Goal: Information Seeking & Learning: Compare options

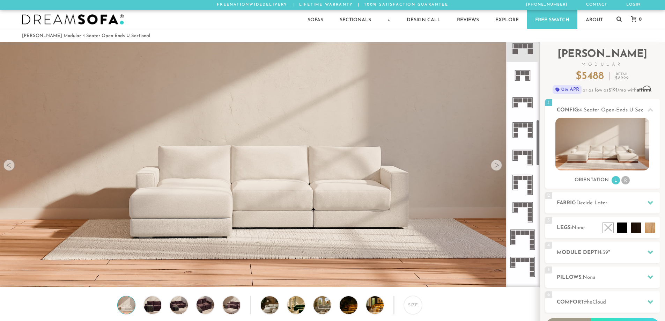
scroll to position [419, 0]
click at [529, 153] on rect at bounding box center [530, 152] width 4 height 4
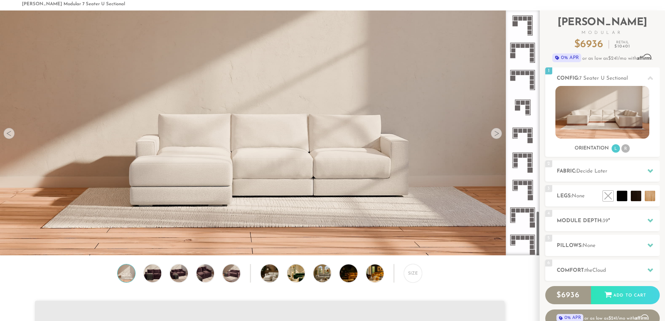
scroll to position [35, 0]
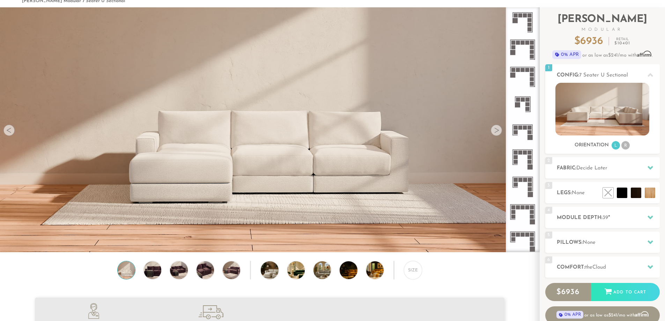
click at [524, 232] on rect at bounding box center [522, 231] width 25 height 1
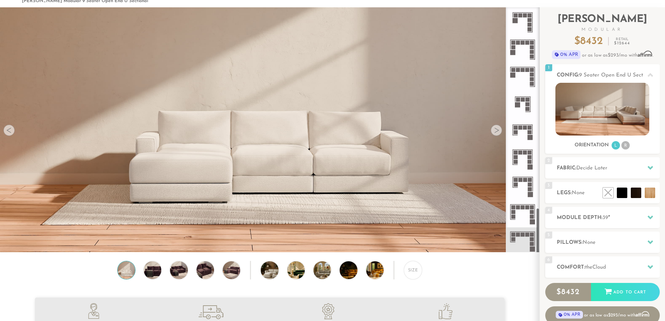
click at [498, 135] on div at bounding box center [496, 130] width 11 height 11
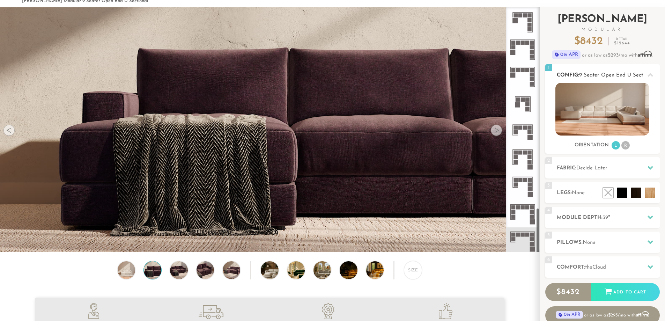
click at [585, 114] on img at bounding box center [602, 109] width 94 height 53
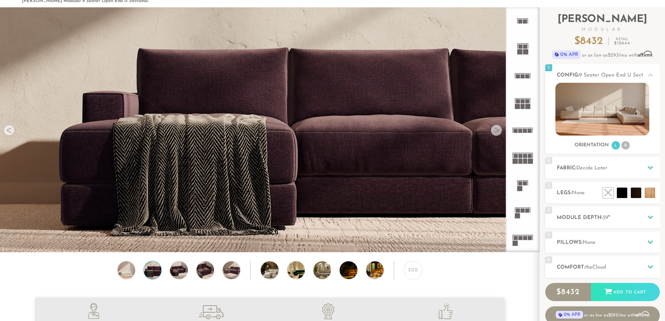
click at [522, 103] on rect at bounding box center [523, 101] width 4 height 4
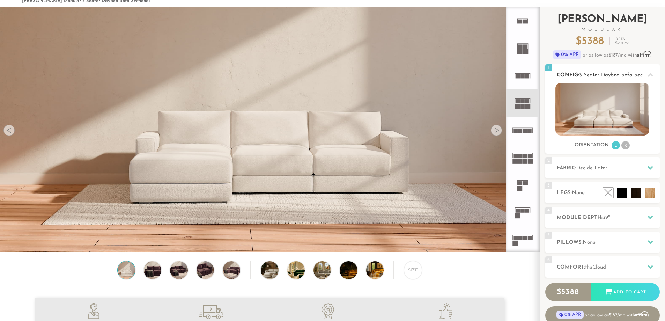
click at [607, 120] on img at bounding box center [602, 109] width 94 height 53
click at [501, 134] on img at bounding box center [269, 54] width 539 height 180
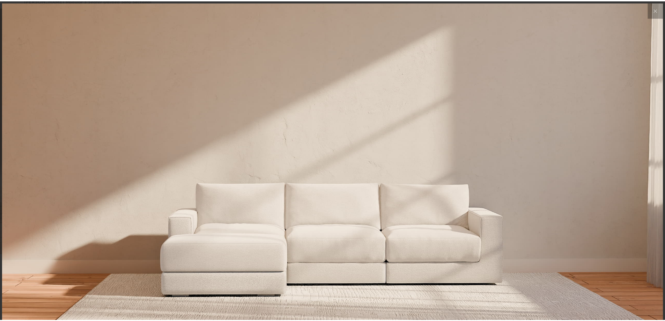
scroll to position [8182, 665]
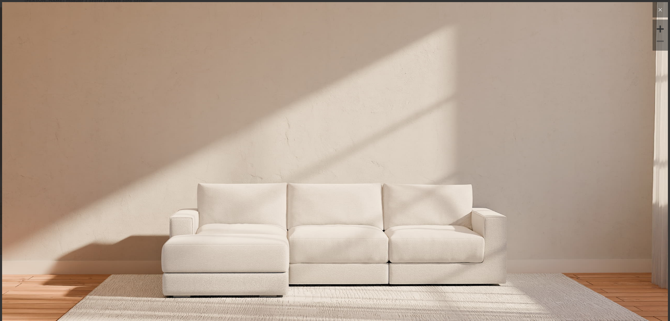
click at [656, 8] on icon at bounding box center [660, 10] width 8 height 8
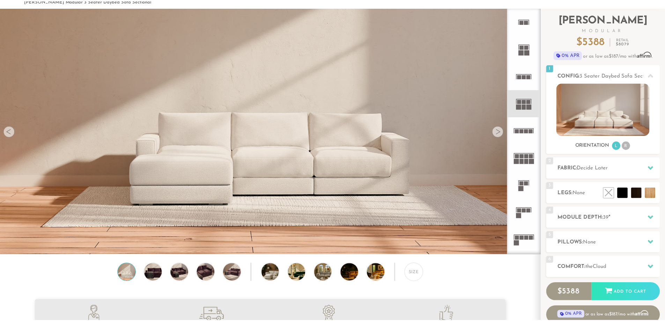
scroll to position [8172, 660]
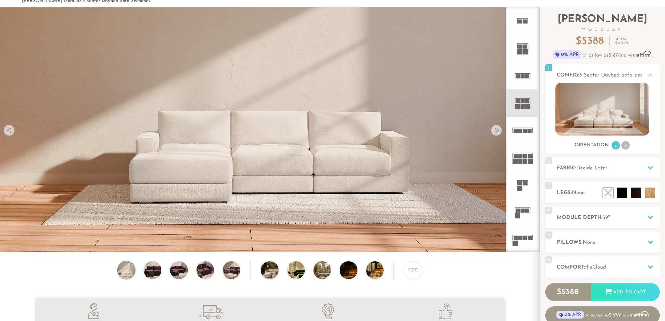
click at [498, 135] on div at bounding box center [496, 130] width 11 height 11
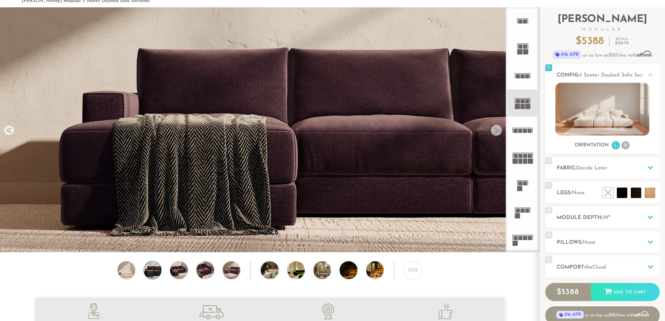
click at [497, 134] on div at bounding box center [496, 130] width 11 height 11
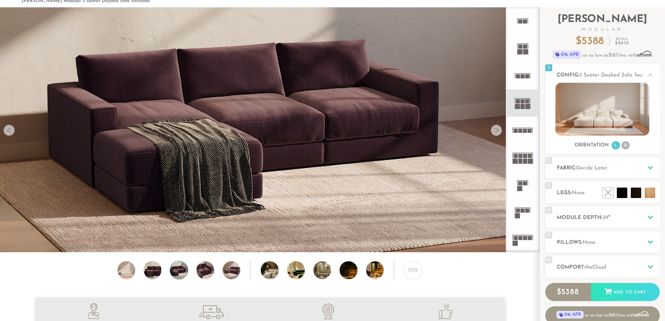
click at [497, 134] on div at bounding box center [496, 130] width 11 height 11
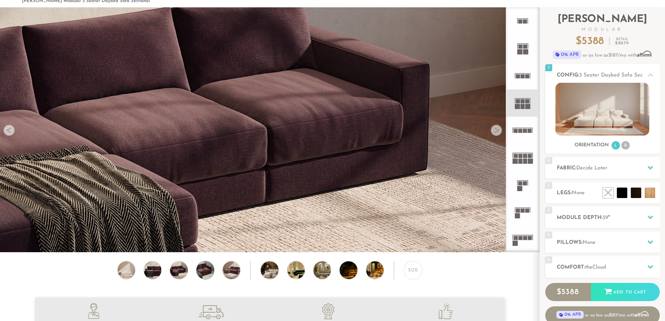
click at [497, 134] on div at bounding box center [496, 130] width 11 height 11
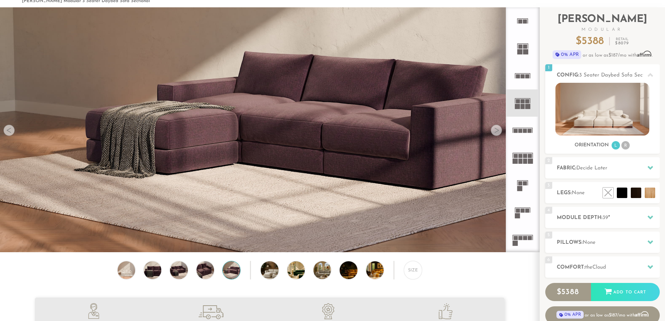
click at [497, 134] on div at bounding box center [496, 130] width 11 height 11
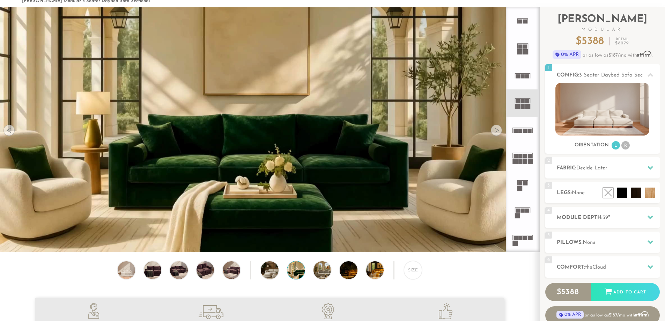
click at [497, 134] on div at bounding box center [496, 130] width 11 height 11
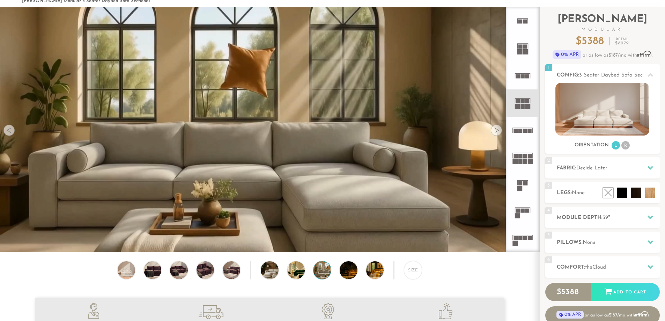
click at [497, 134] on div at bounding box center [496, 130] width 11 height 11
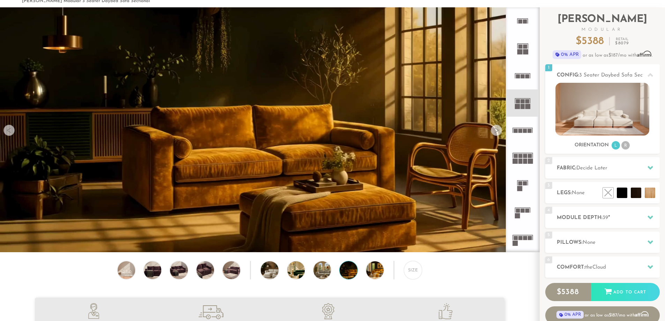
click at [497, 134] on div at bounding box center [496, 130] width 11 height 11
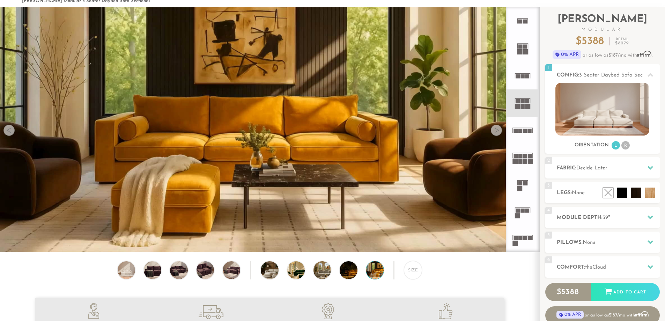
click at [497, 134] on div at bounding box center [496, 130] width 11 height 11
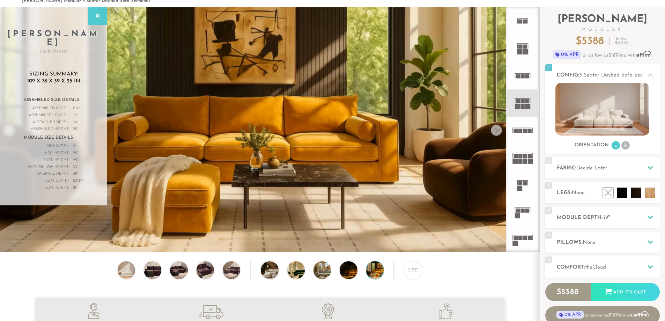
click at [497, 134] on div at bounding box center [496, 130] width 11 height 11
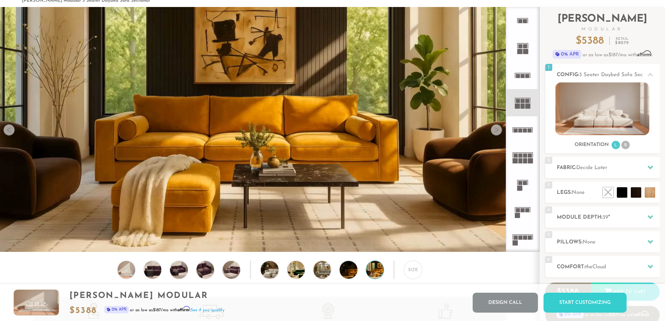
scroll to position [0, 0]
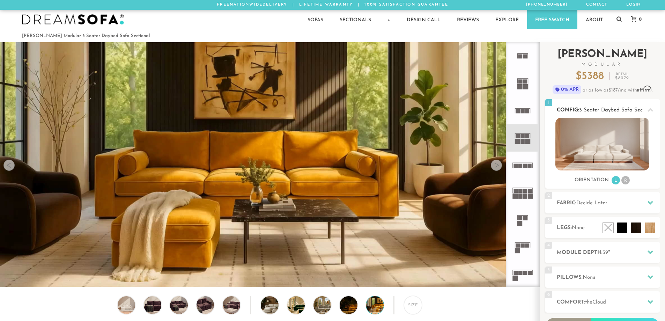
click at [624, 108] on span "3 Seater Daybed Sofa Sectional" at bounding box center [617, 109] width 77 height 5
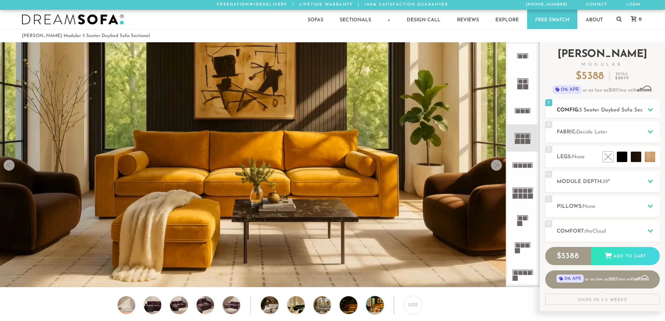
click at [624, 108] on span "3 Seater Daybed Sofa Sectional" at bounding box center [617, 109] width 77 height 5
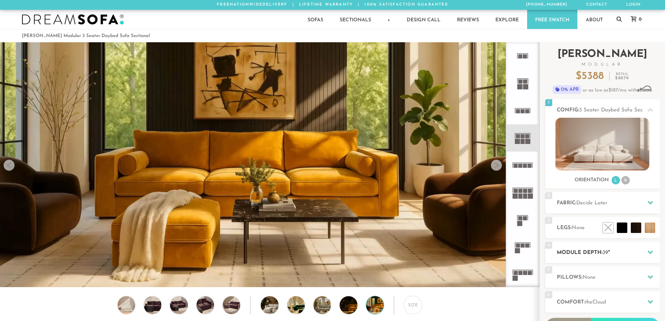
click at [600, 252] on h2 "Module Depth: 39 "" at bounding box center [608, 252] width 103 height 8
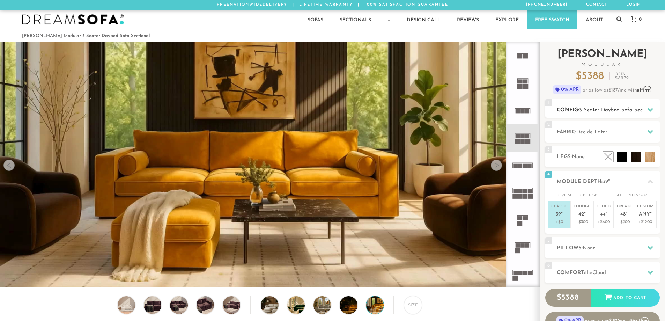
click at [649, 109] on icon at bounding box center [650, 110] width 6 height 4
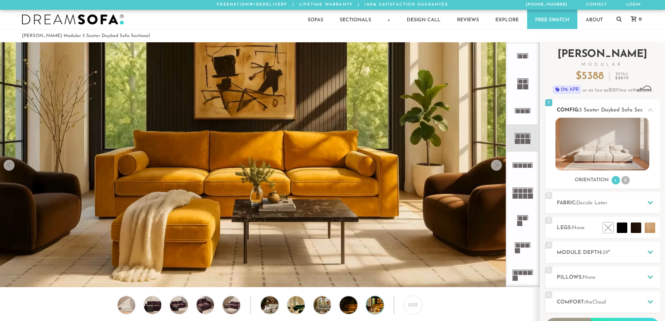
click at [651, 109] on icon at bounding box center [650, 110] width 6 height 6
